Goal: Information Seeking & Learning: Learn about a topic

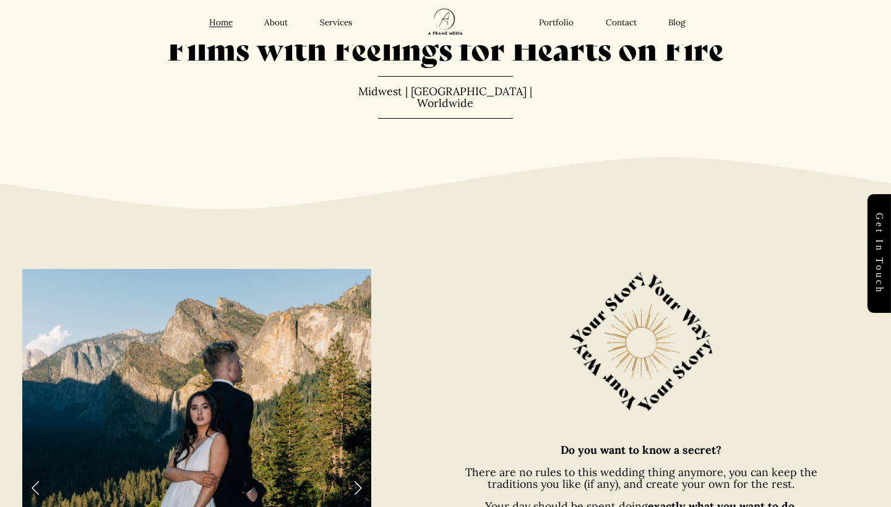
scroll to position [88, 0]
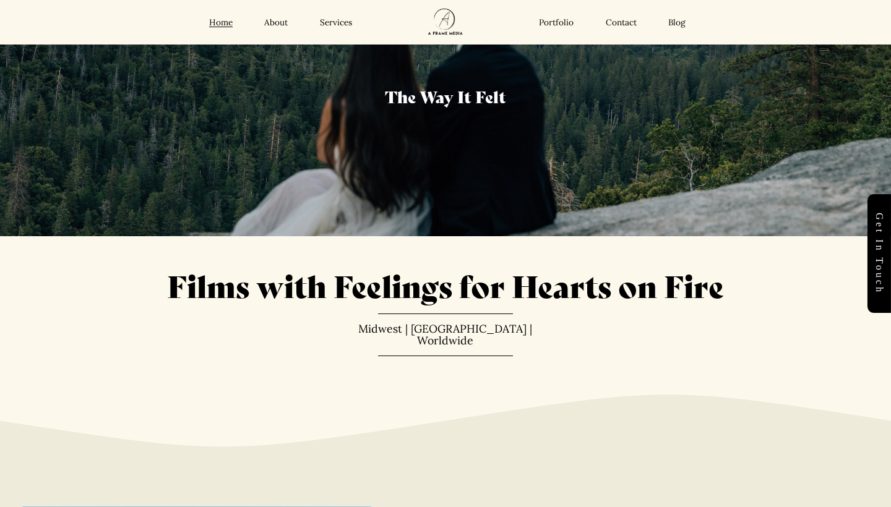
click at [338, 24] on link "Services" at bounding box center [336, 22] width 32 height 11
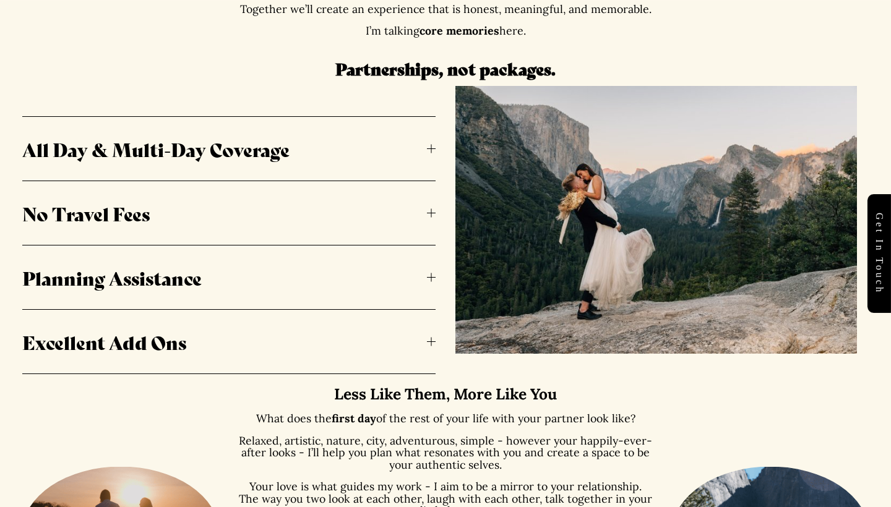
scroll to position [544, 0]
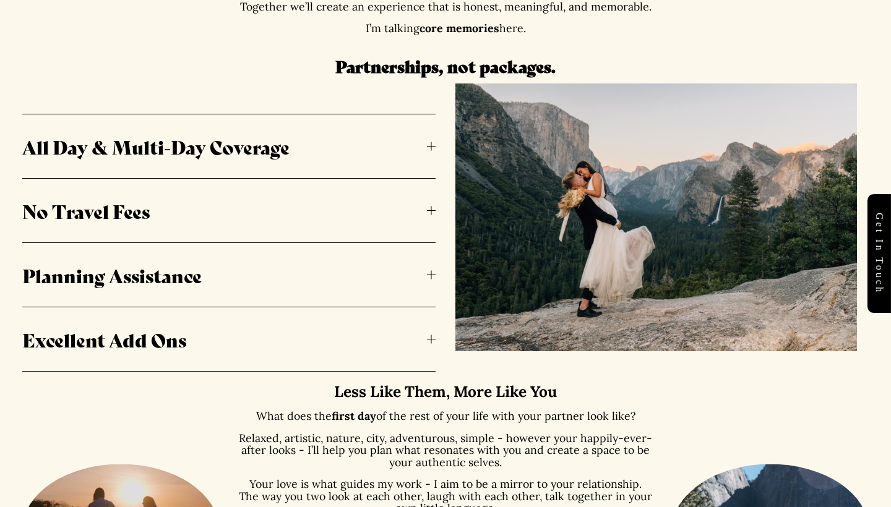
click at [422, 149] on span "All Day & Multi-Day Coverage" at bounding box center [224, 146] width 405 height 27
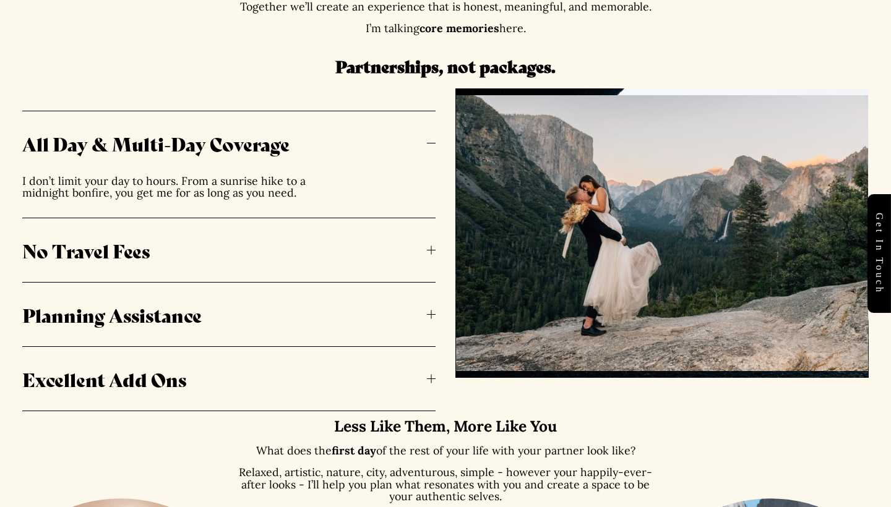
click at [427, 250] on div at bounding box center [431, 250] width 9 height 9
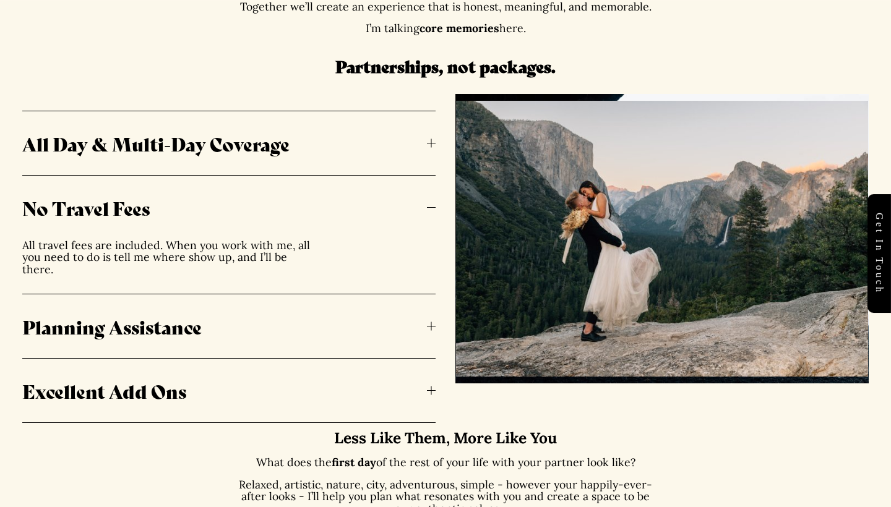
click at [428, 327] on div at bounding box center [431, 326] width 9 height 9
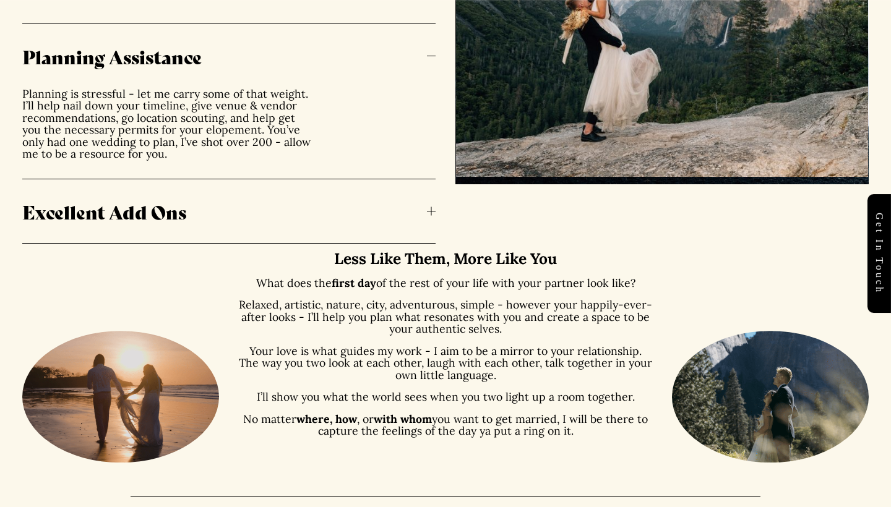
scroll to position [781, 0]
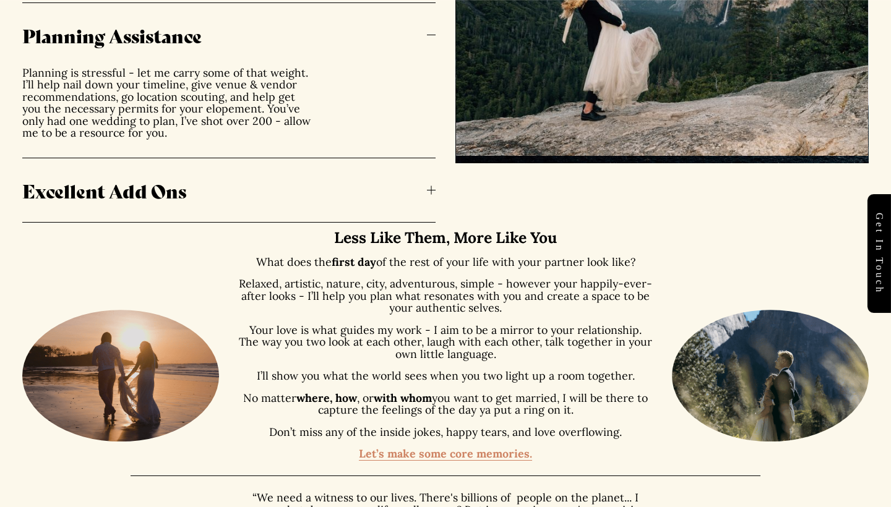
click at [432, 186] on div at bounding box center [431, 190] width 9 height 9
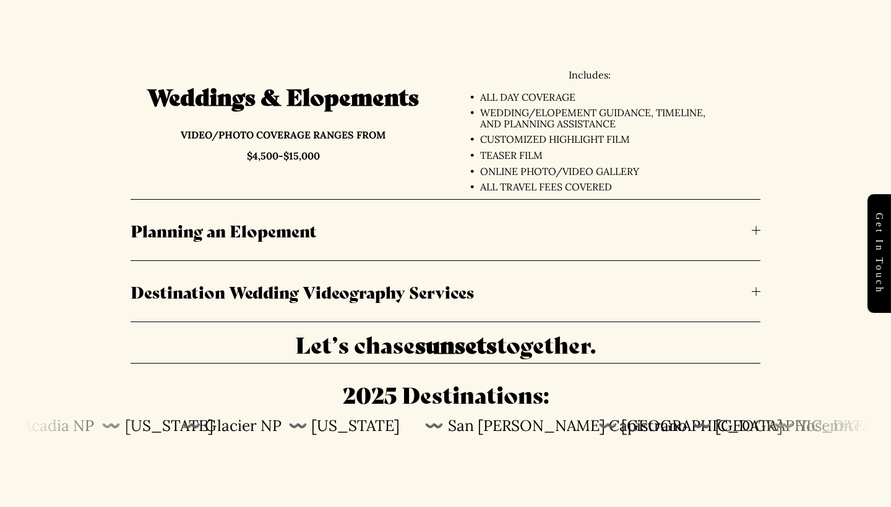
scroll to position [2813, 0]
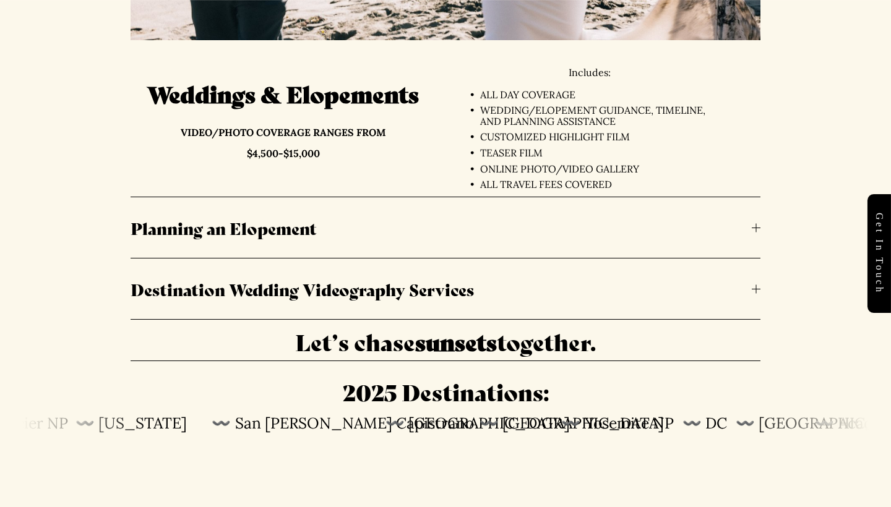
click at [752, 223] on div at bounding box center [756, 227] width 9 height 9
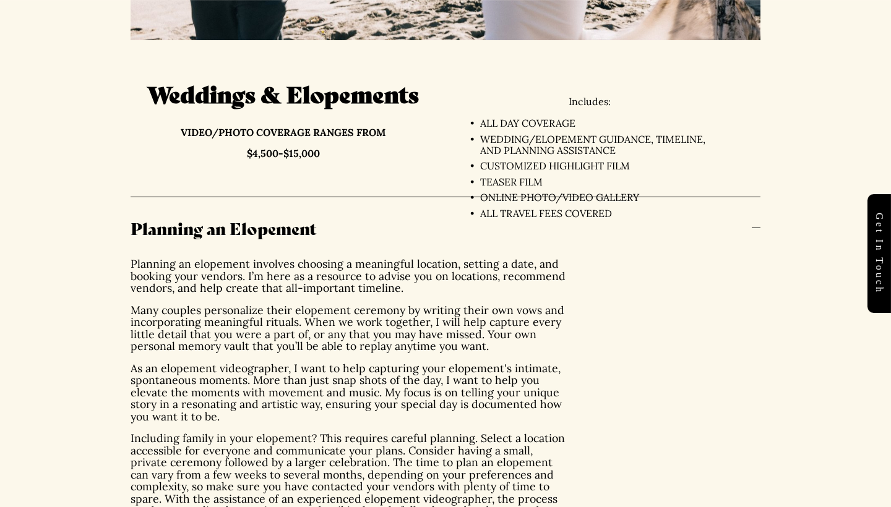
click at [752, 223] on div at bounding box center [756, 227] width 9 height 9
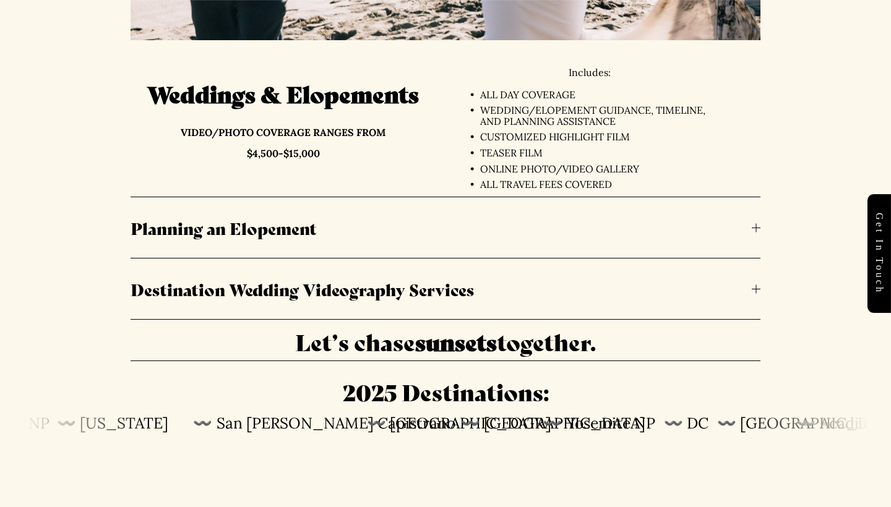
click at [752, 223] on div at bounding box center [756, 227] width 9 height 9
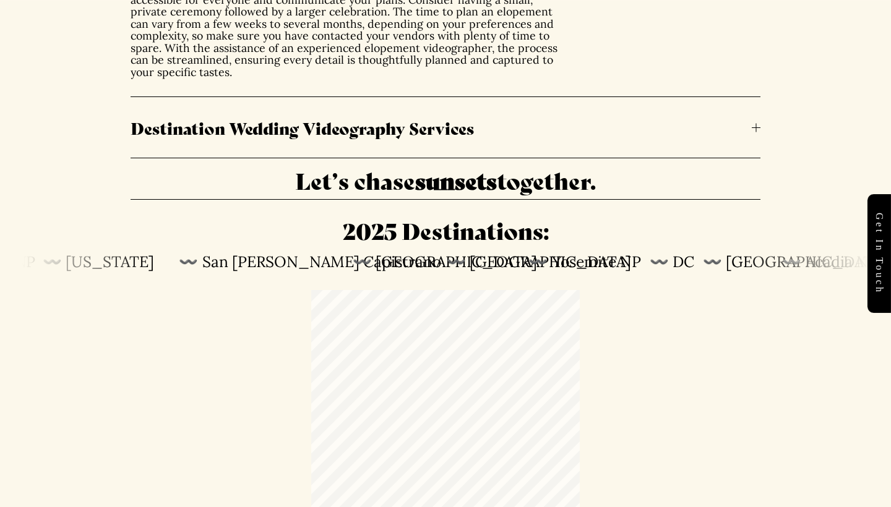
scroll to position [3309, 0]
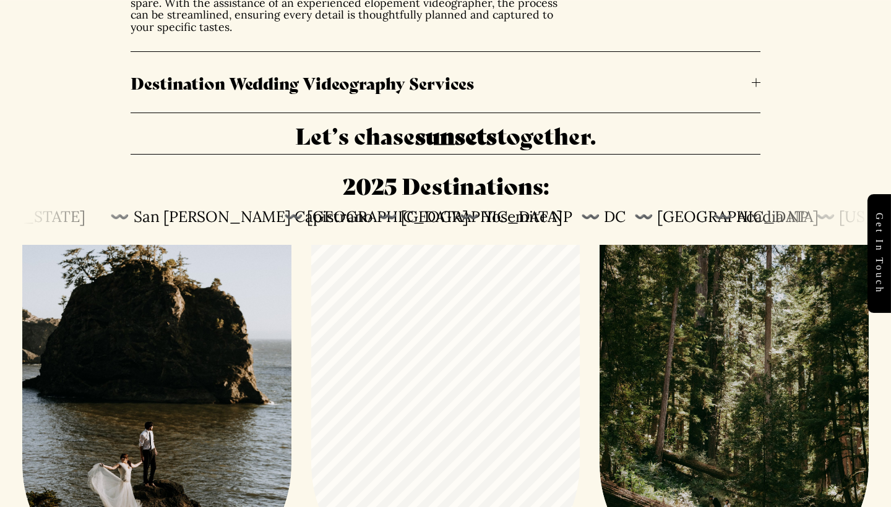
click at [754, 82] on div at bounding box center [756, 82] width 9 height 1
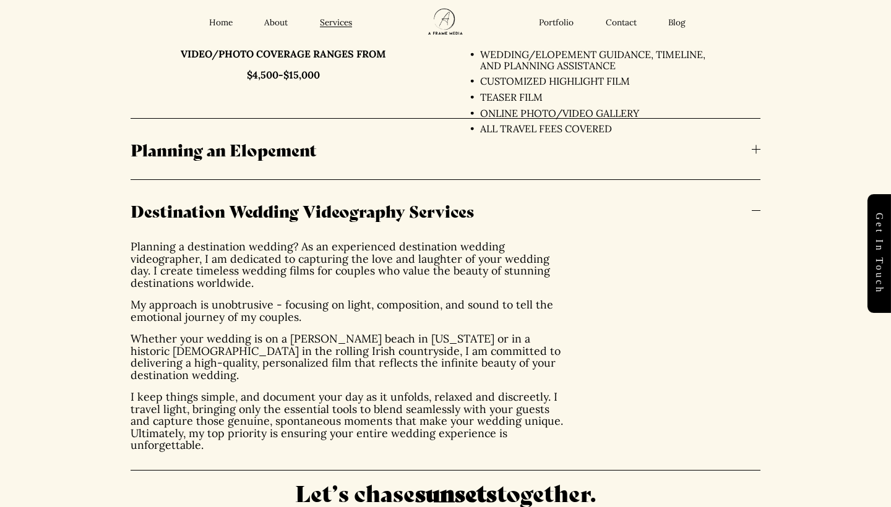
scroll to position [2886, 0]
